Goal: Information Seeking & Learning: Learn about a topic

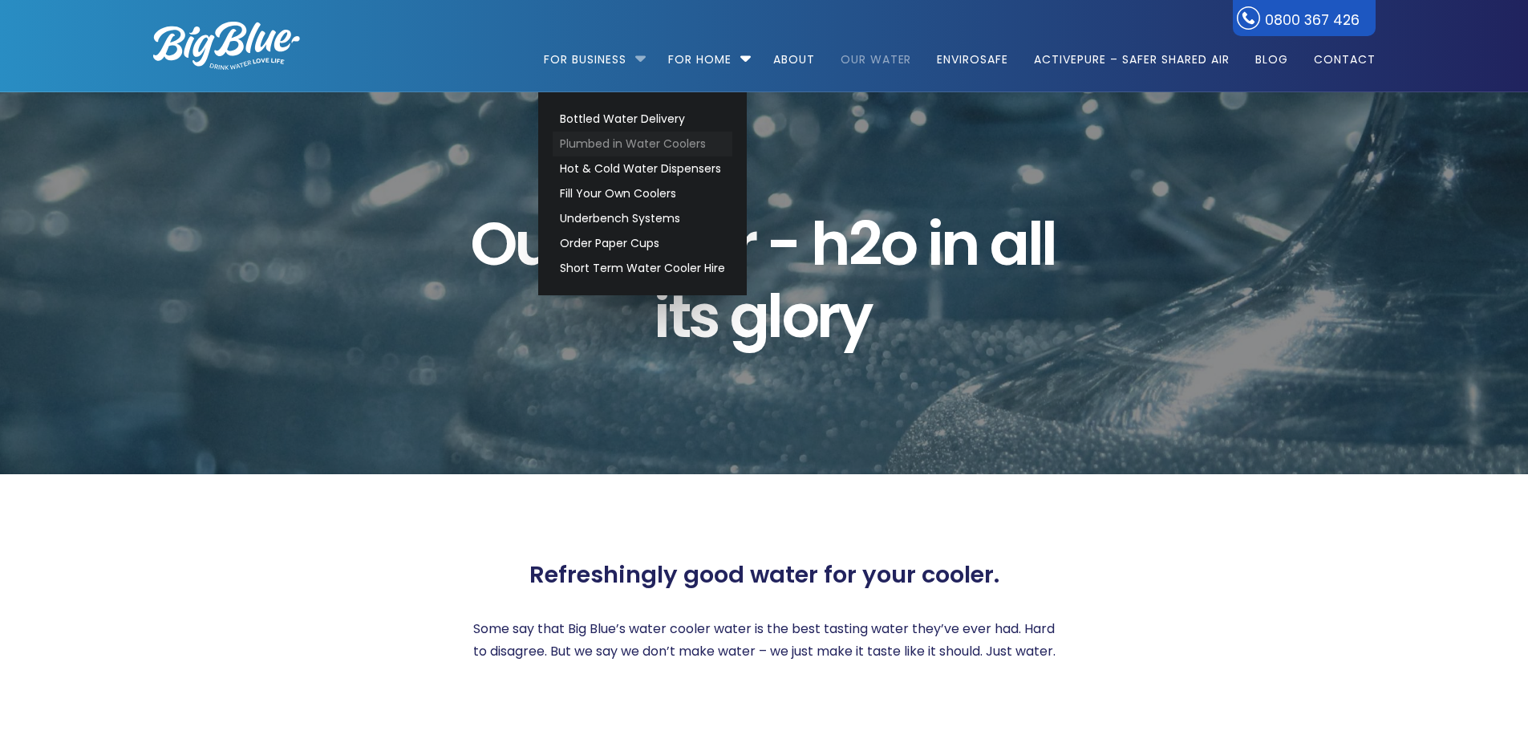
click at [701, 148] on link "Plumbed in Water Coolers" at bounding box center [643, 144] width 180 height 25
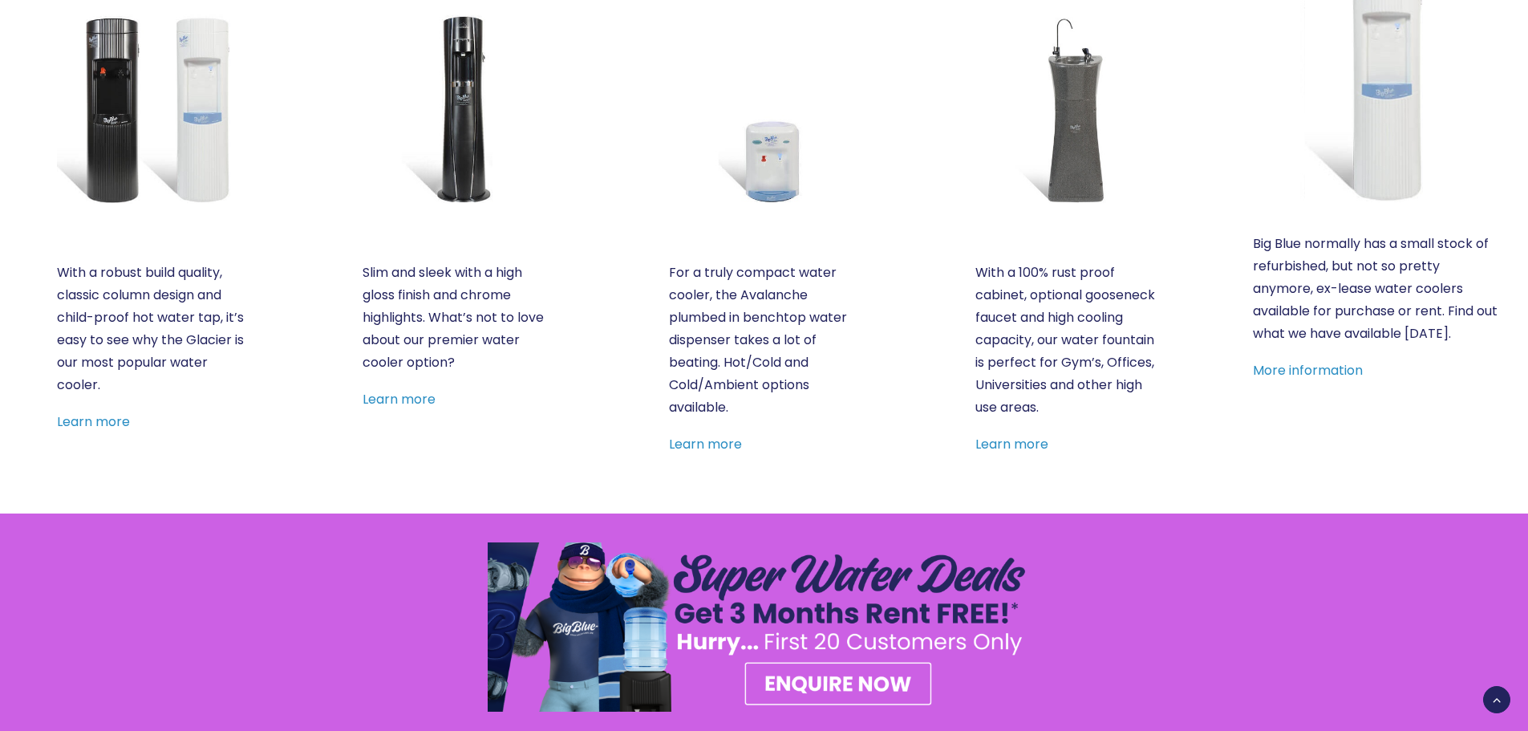
scroll to position [802, 0]
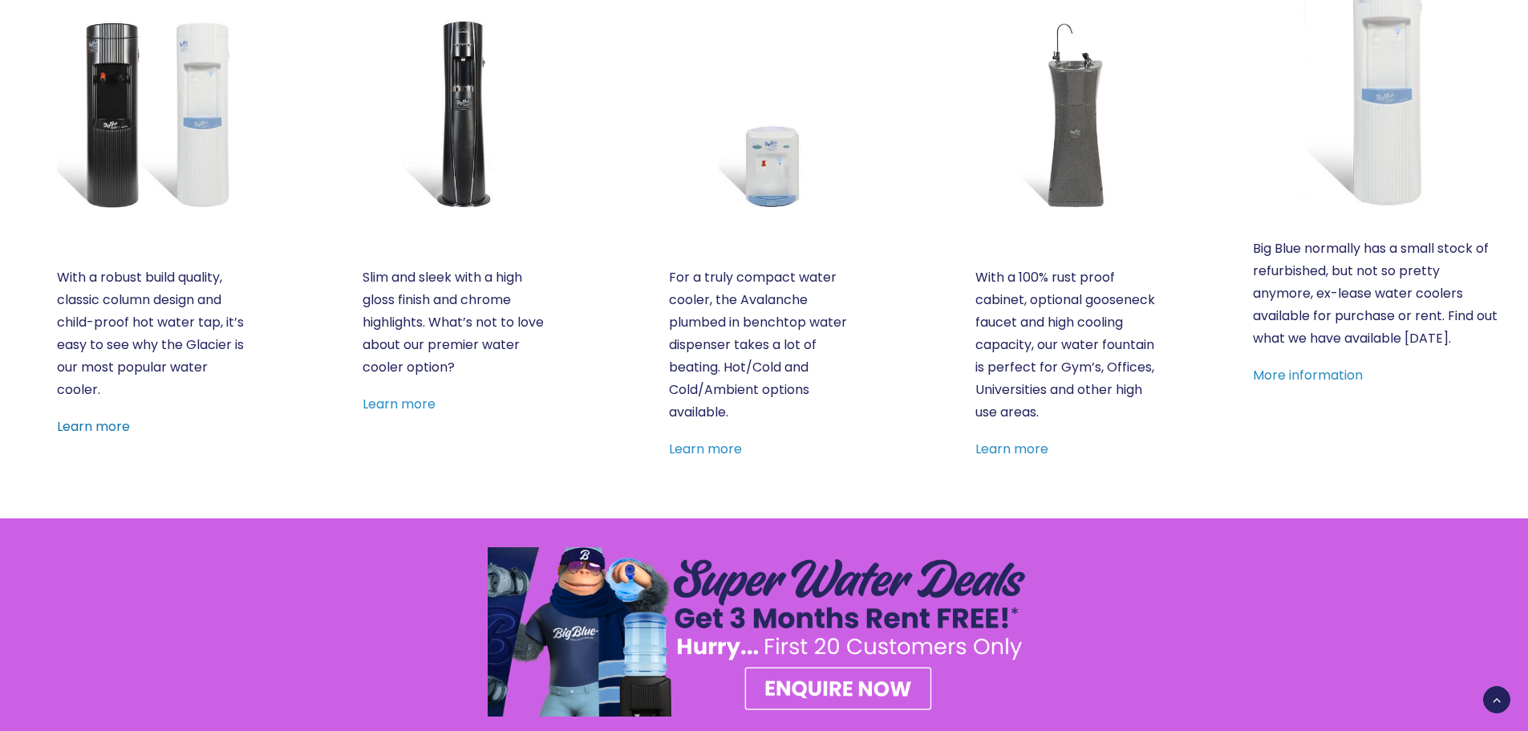
click at [97, 420] on link "Learn more" at bounding box center [93, 426] width 73 height 18
